Goal: Navigation & Orientation: Find specific page/section

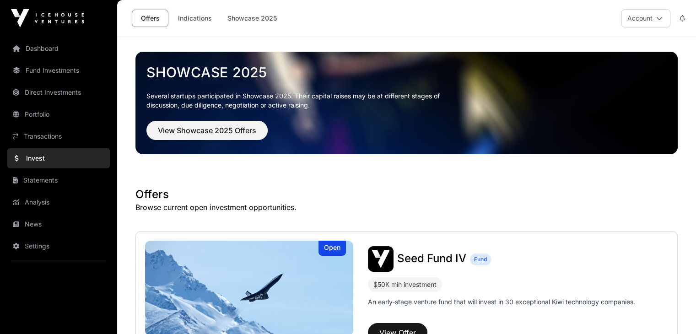
click at [53, 50] on link "Dashboard" at bounding box center [58, 48] width 103 height 20
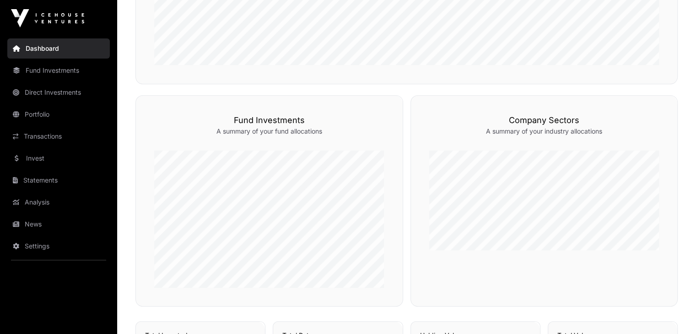
scroll to position [387, 0]
click at [46, 223] on link "News" at bounding box center [58, 224] width 103 height 20
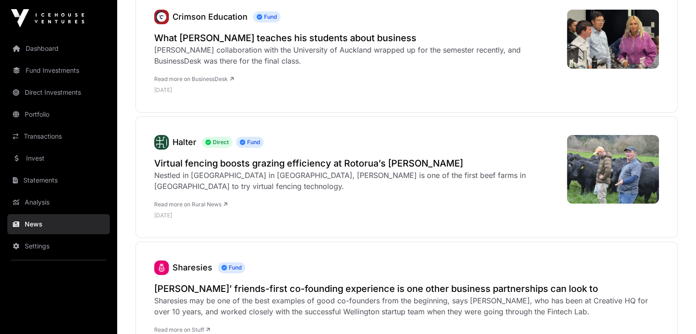
scroll to position [179, 0]
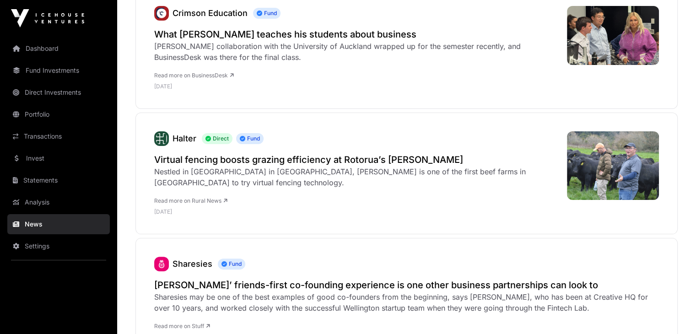
click at [49, 155] on link "Invest" at bounding box center [58, 158] width 103 height 20
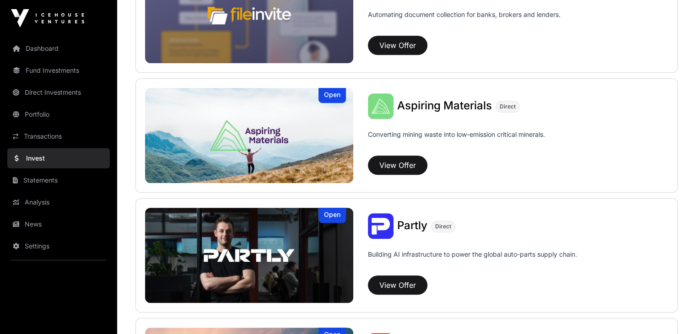
scroll to position [598, 0]
